Goal: Find contact information: Obtain details needed to contact an individual or organization

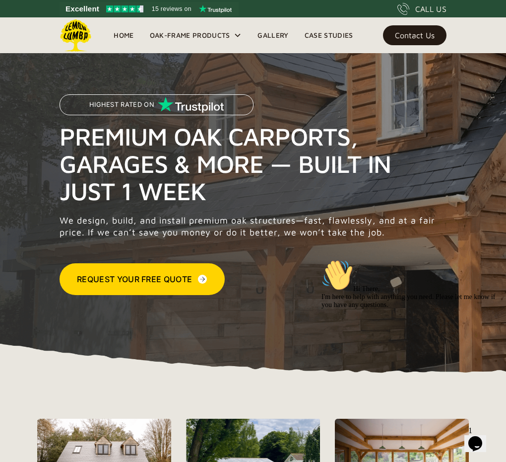
click at [407, 34] on div "Contact Us" at bounding box center [415, 35] width 40 height 7
click at [428, 38] on div "Contact Us" at bounding box center [415, 35] width 40 height 7
click at [400, 32] on div "Contact Us" at bounding box center [415, 35] width 40 height 7
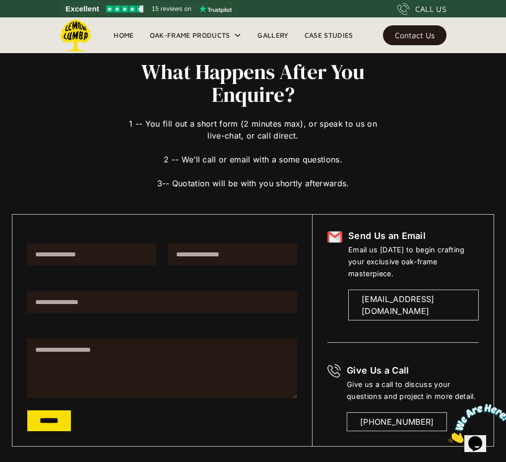
scroll to position [35, 0]
